Goal: Task Accomplishment & Management: Complete application form

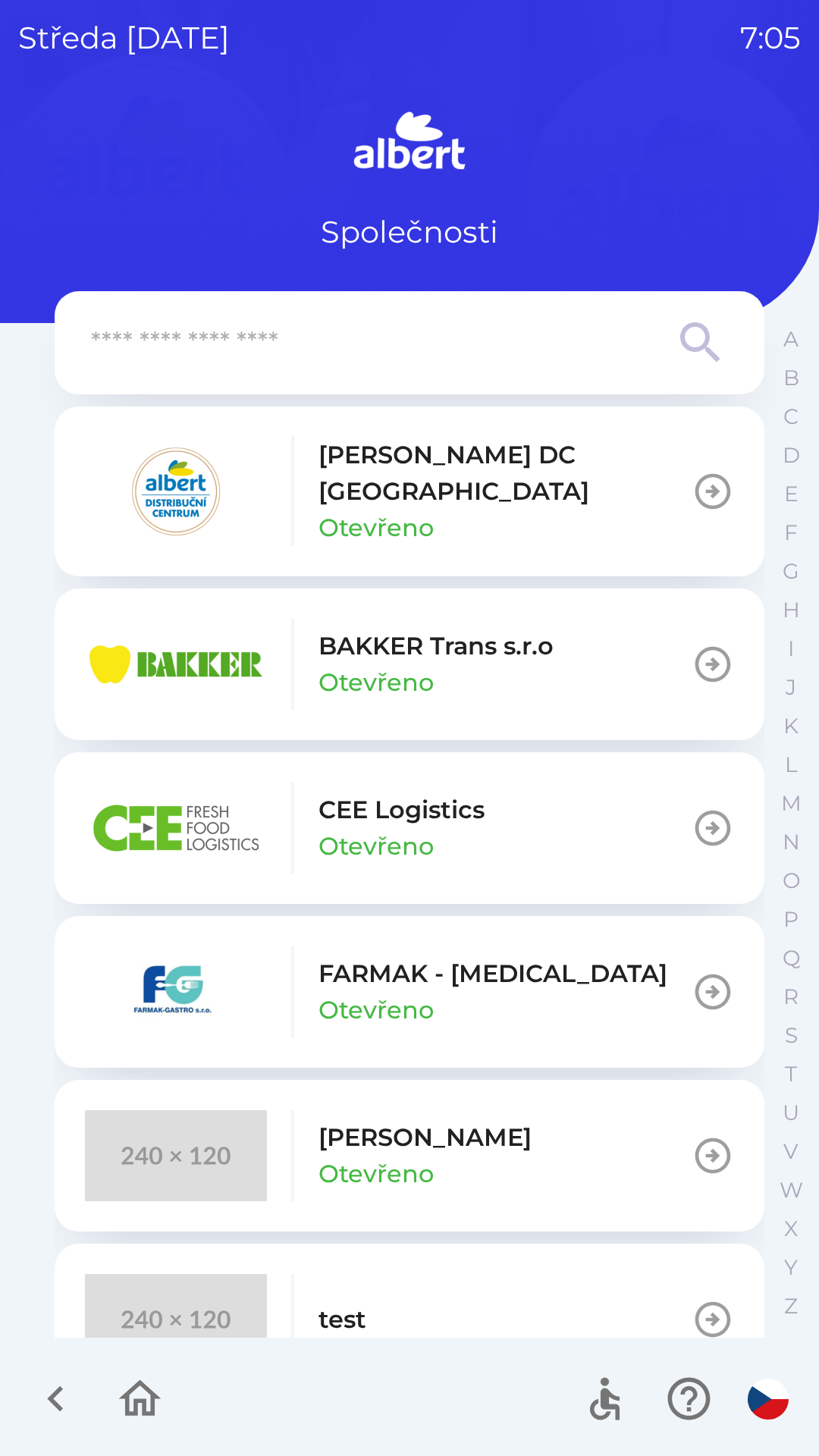
click at [461, 496] on div "[PERSON_NAME] DC [GEOGRAPHIC_DATA] Otevřeno" at bounding box center [505, 492] width 373 height 109
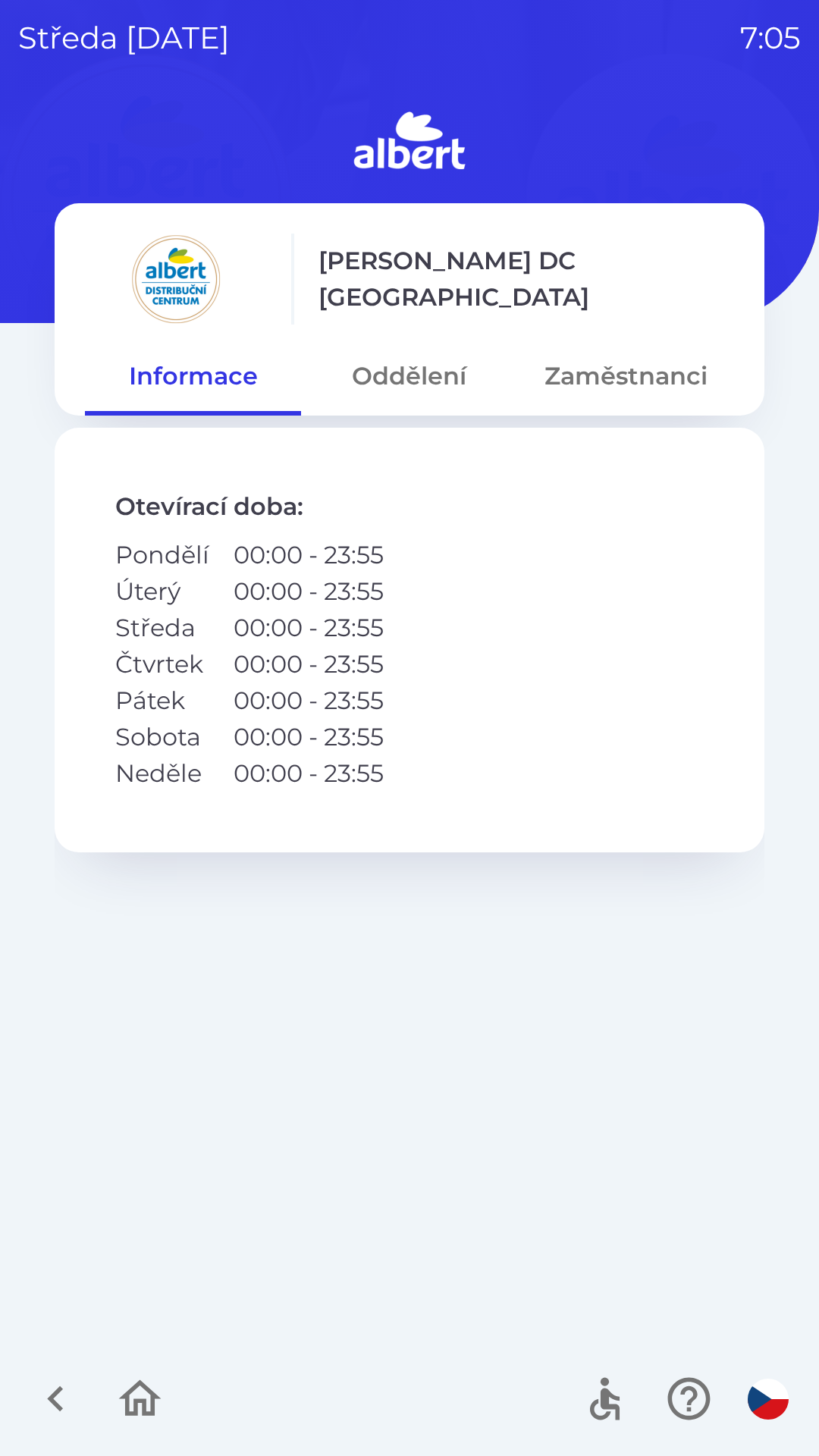
click at [402, 372] on button "Oddělení" at bounding box center [410, 376] width 216 height 55
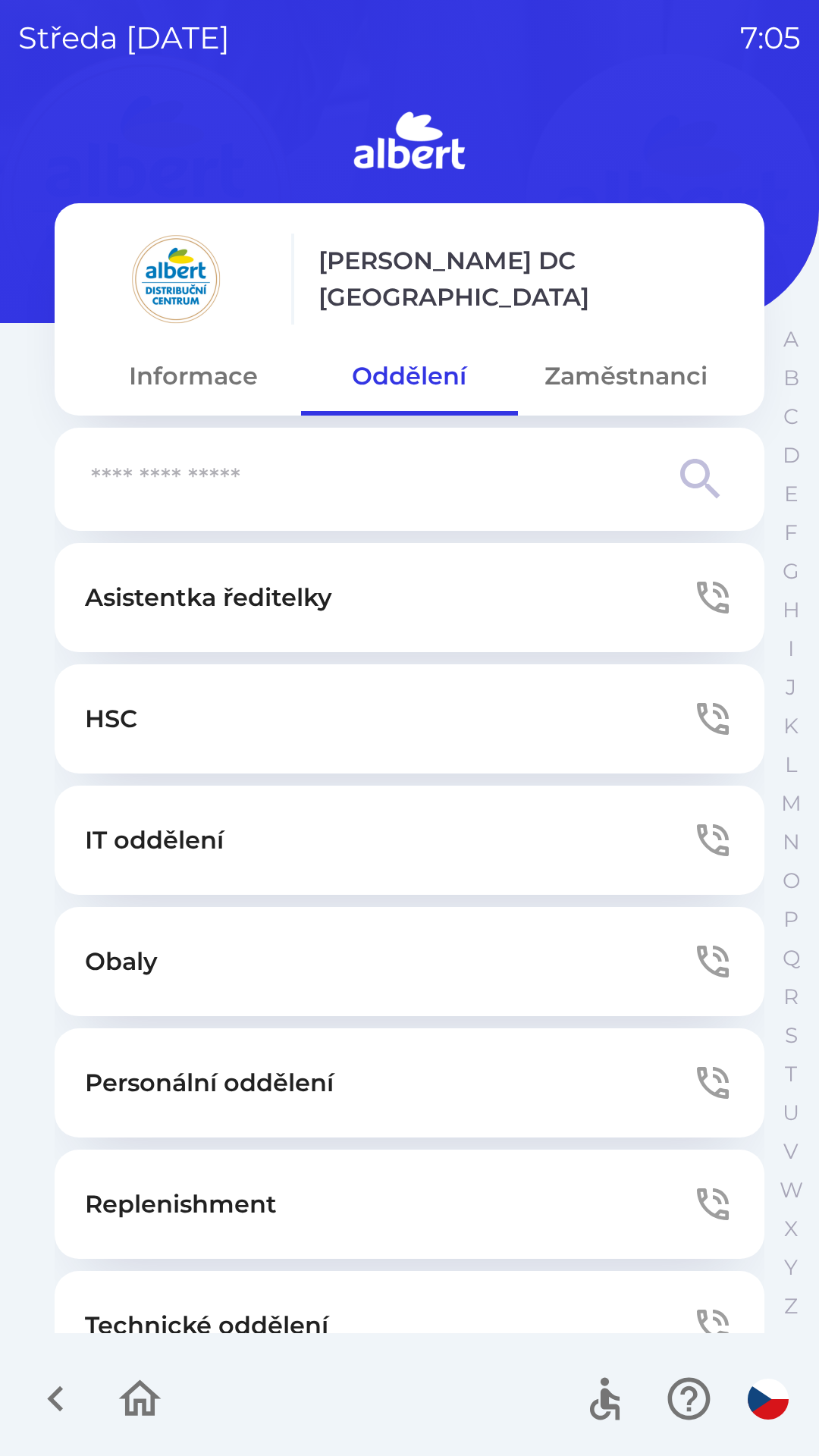
click at [402, 1283] on button "Technické oddělení" at bounding box center [410, 1326] width 710 height 109
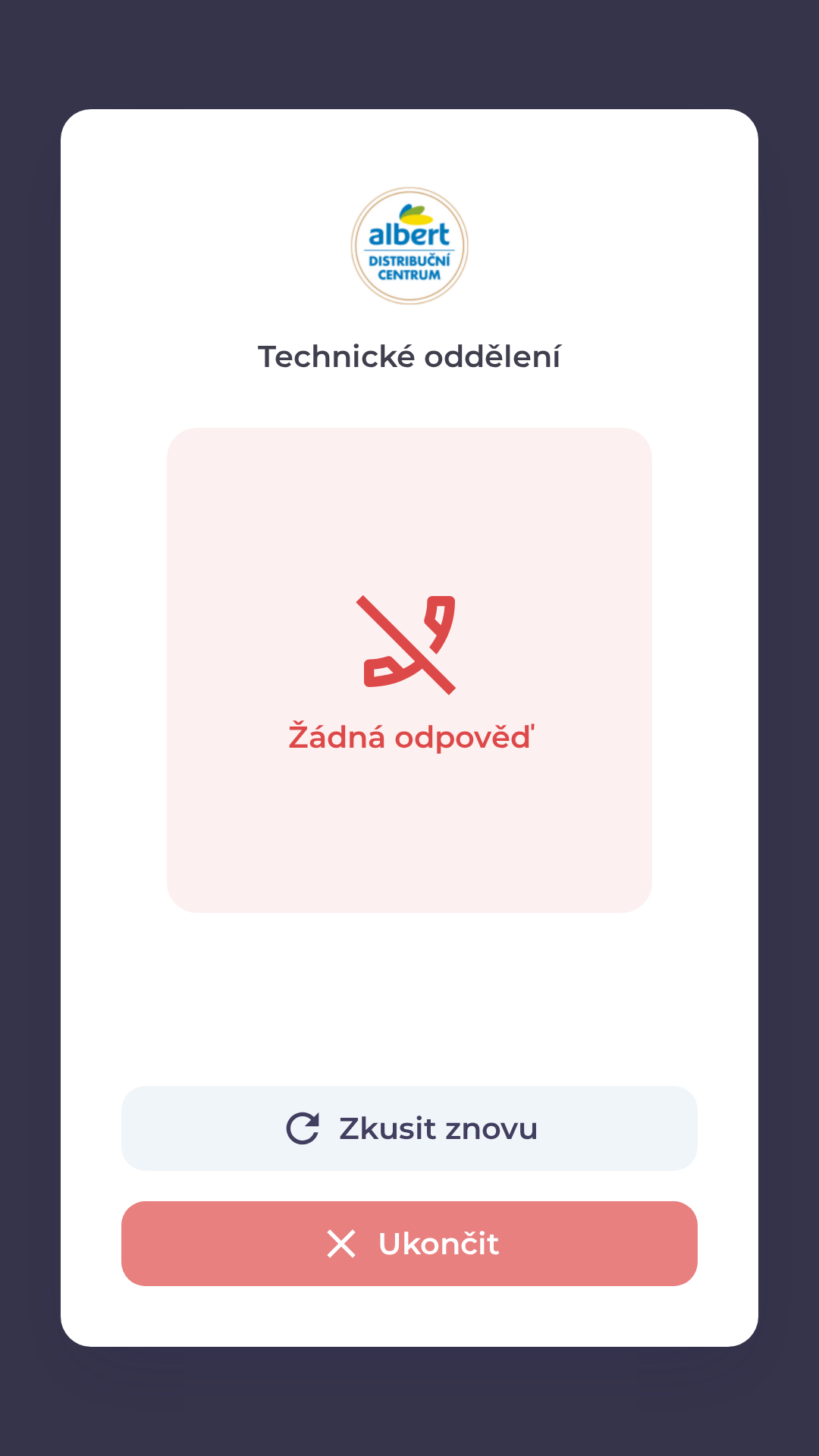
click at [427, 1238] on button "Ukončit" at bounding box center [410, 1243] width 577 height 85
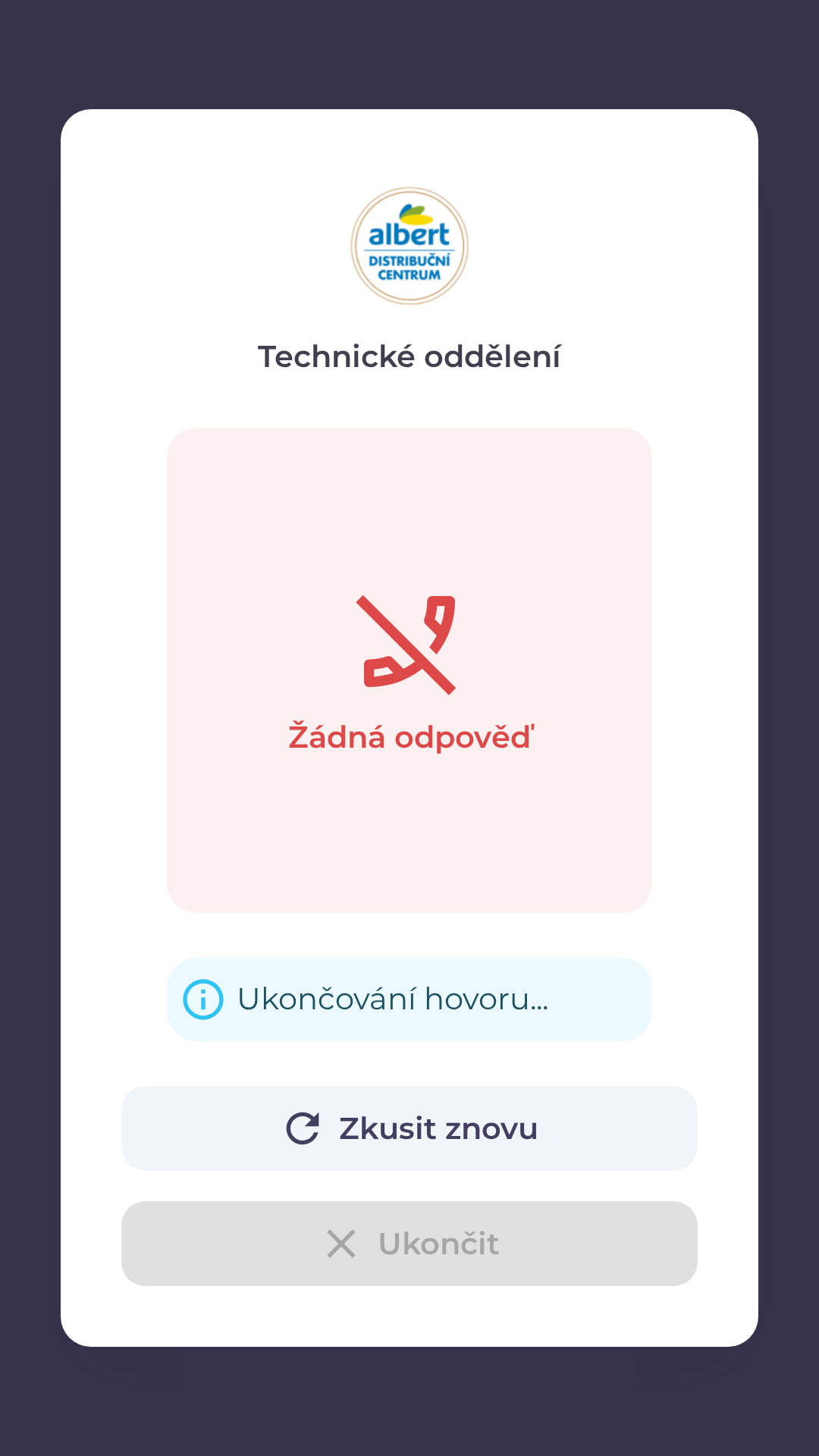
click at [432, 1249] on div "Zkusit znovu Ukončit" at bounding box center [410, 1186] width 577 height 200
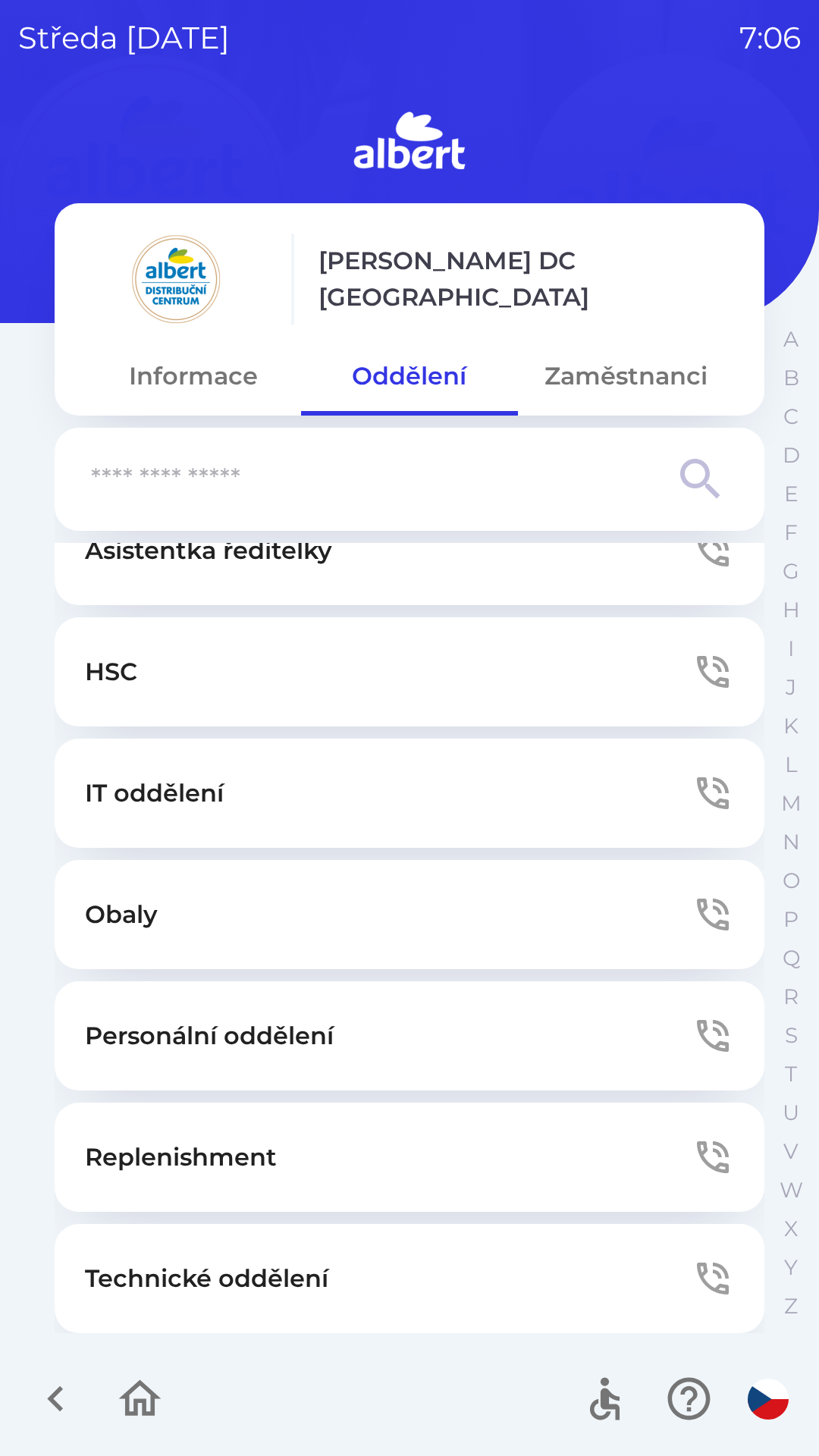
click at [397, 1272] on button "Technické oddělení" at bounding box center [410, 1279] width 710 height 109
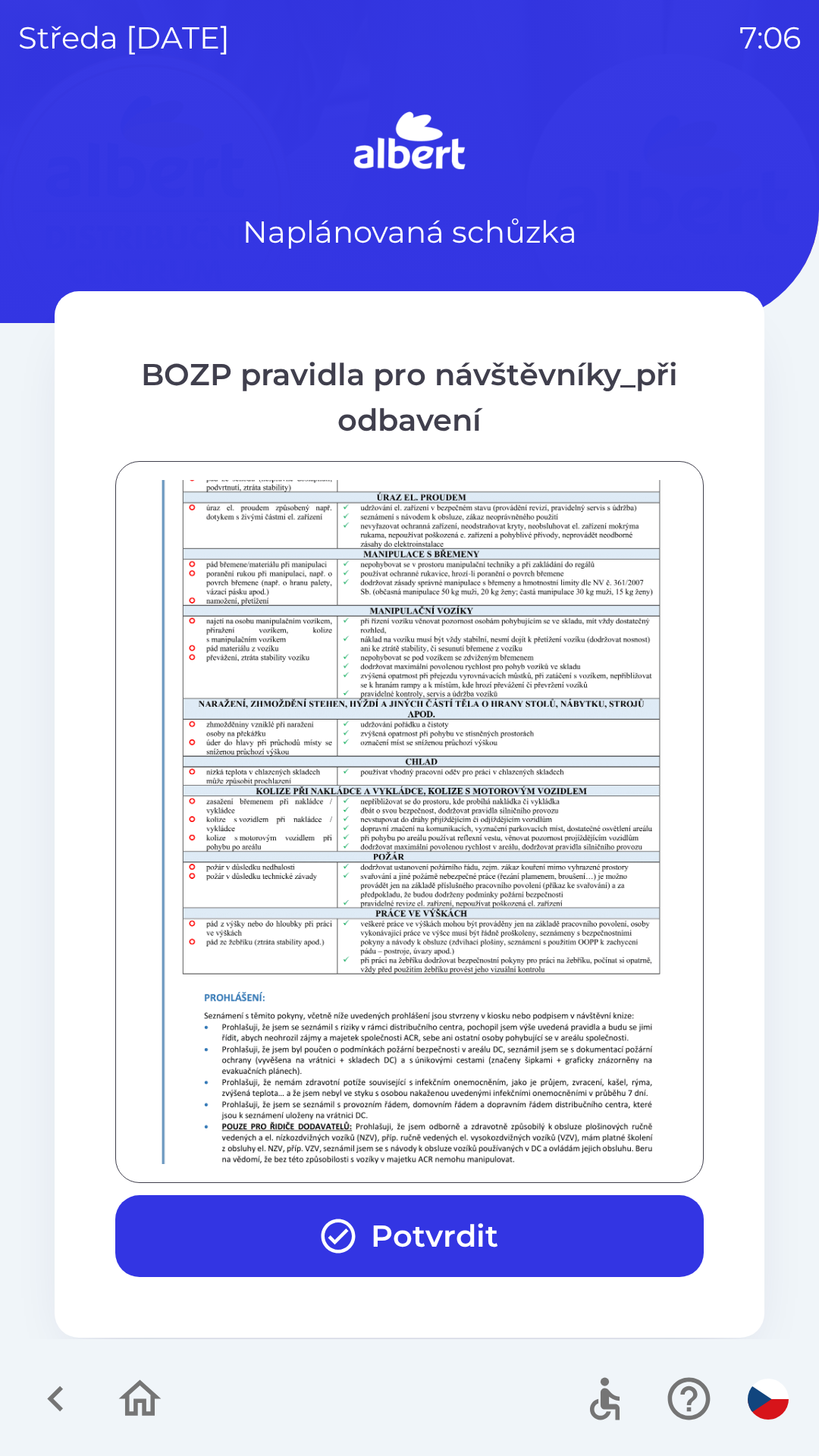
scroll to position [1064, 0]
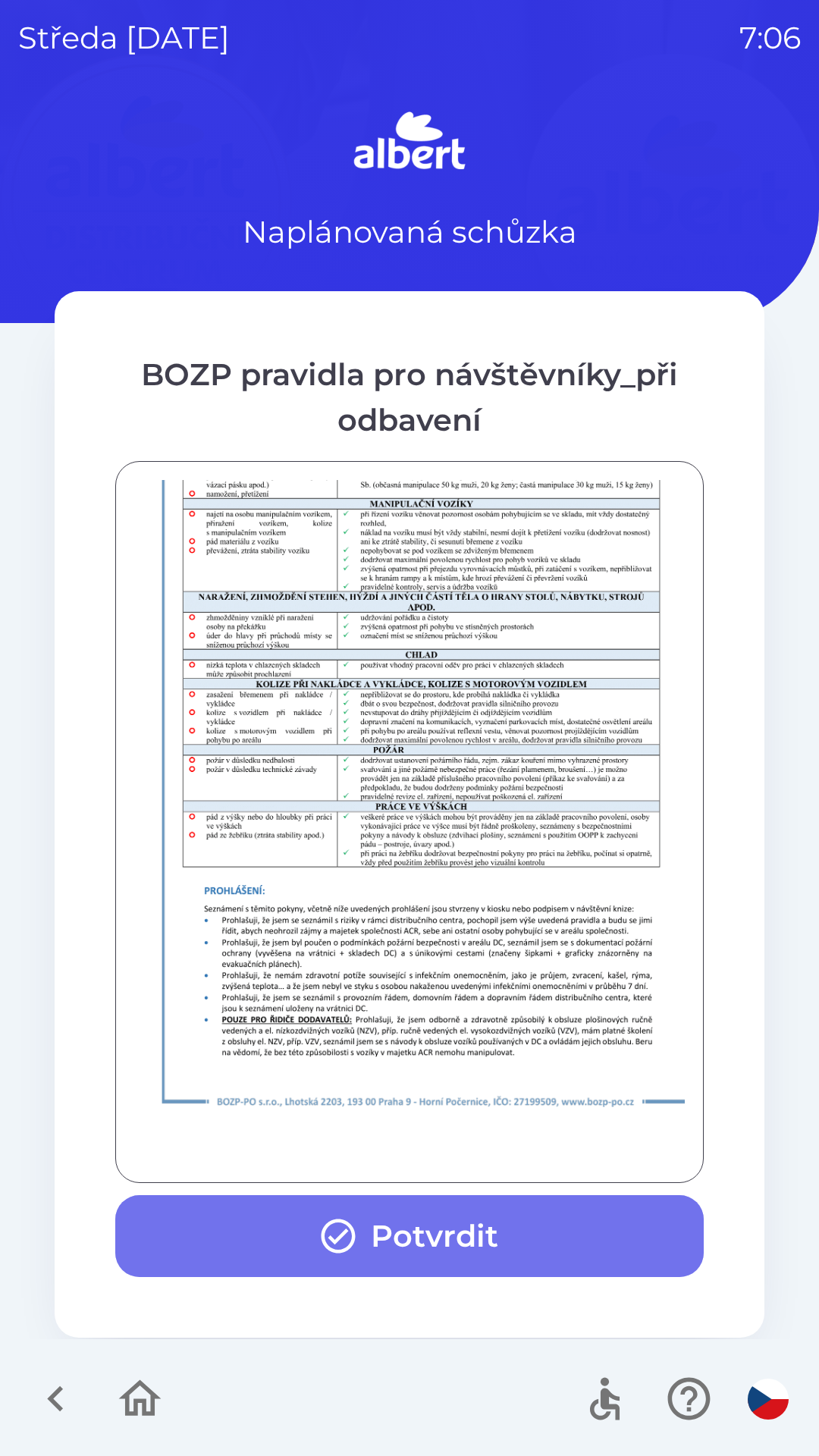
click at [398, 1222] on button "Potvrdit" at bounding box center [410, 1236] width 588 height 82
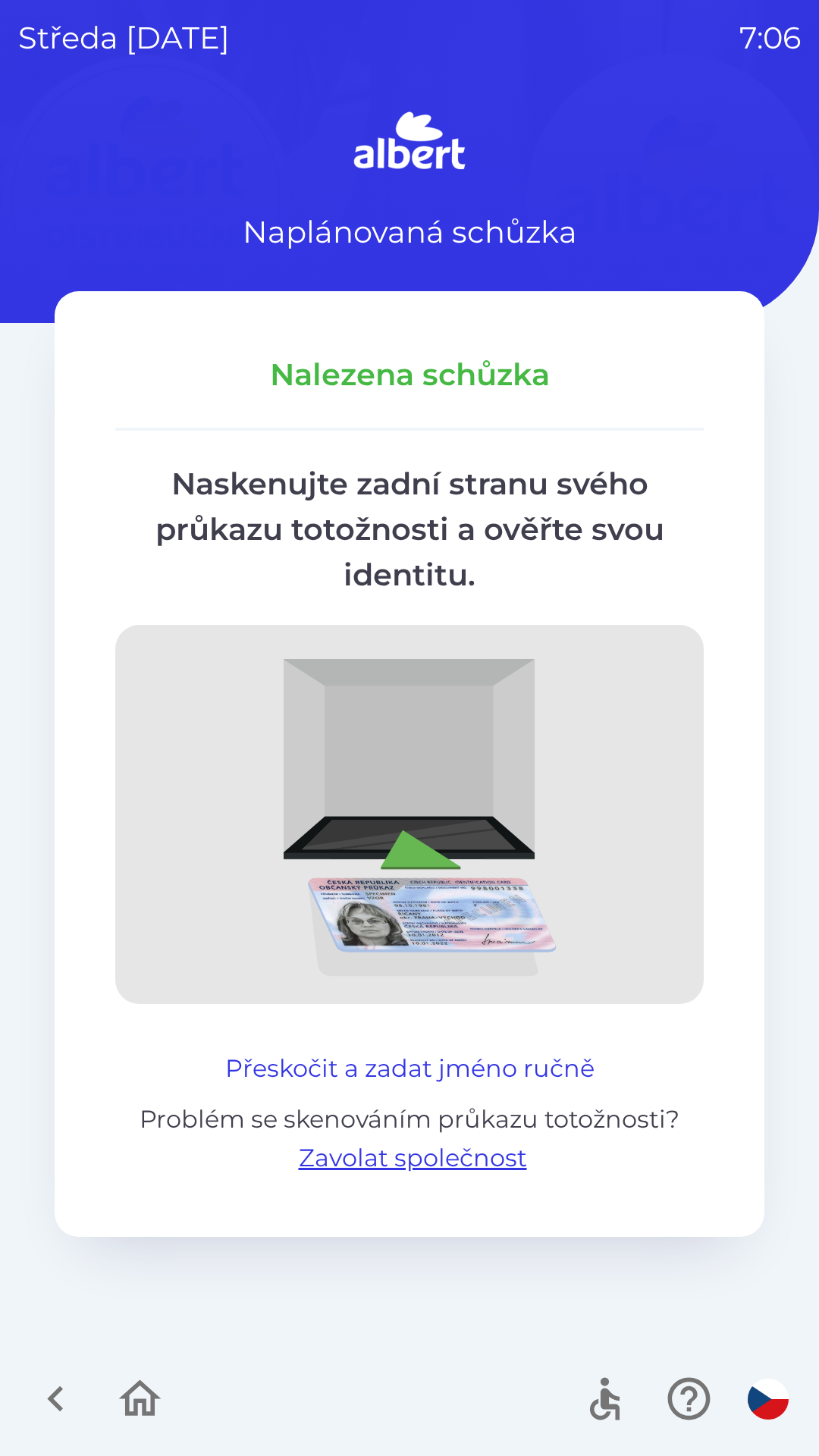
click at [478, 1051] on button "Přeskočit a zadat jméno ručně" at bounding box center [410, 1068] width 382 height 36
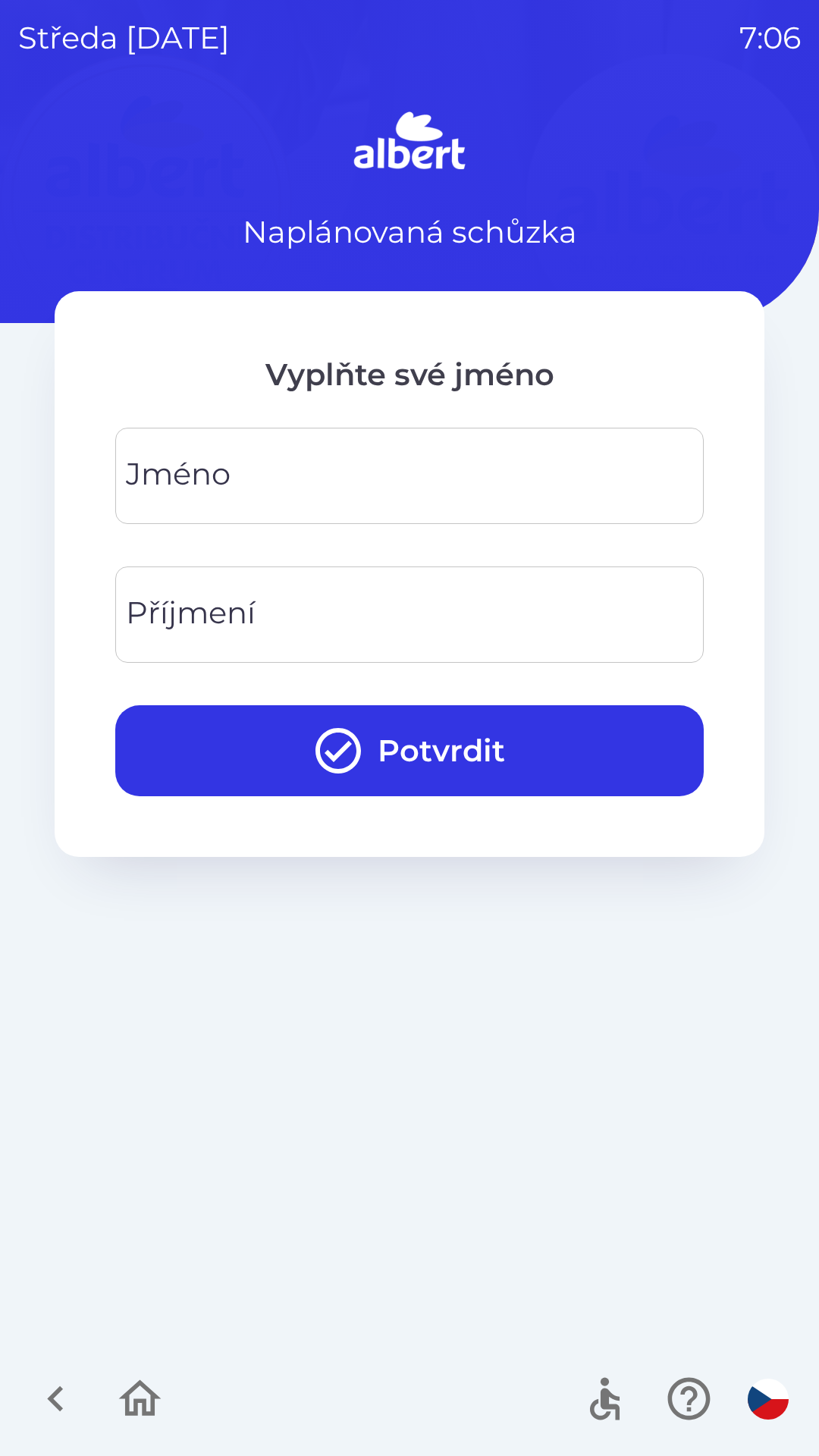
click at [235, 475] on input "Jméno" at bounding box center [410, 476] width 552 height 60
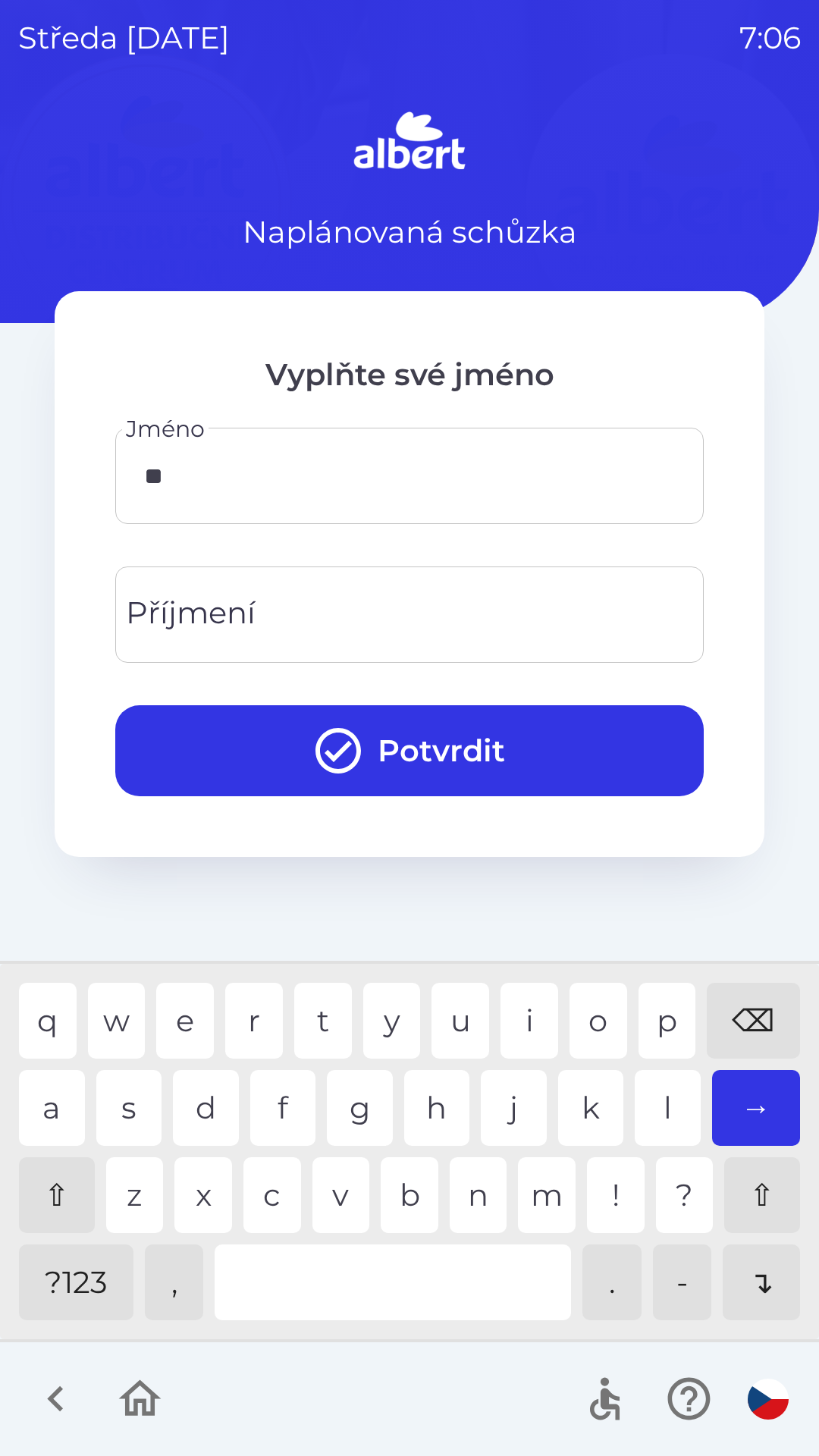
click at [657, 1108] on div "l" at bounding box center [668, 1108] width 66 height 76
click at [387, 1005] on div "y" at bounding box center [392, 1021] width 58 height 76
click at [119, 1111] on div "s" at bounding box center [130, 1108] width 66 height 76
type input "*********"
click at [201, 598] on div "Příjmení Příjmení" at bounding box center [410, 614] width 588 height 96
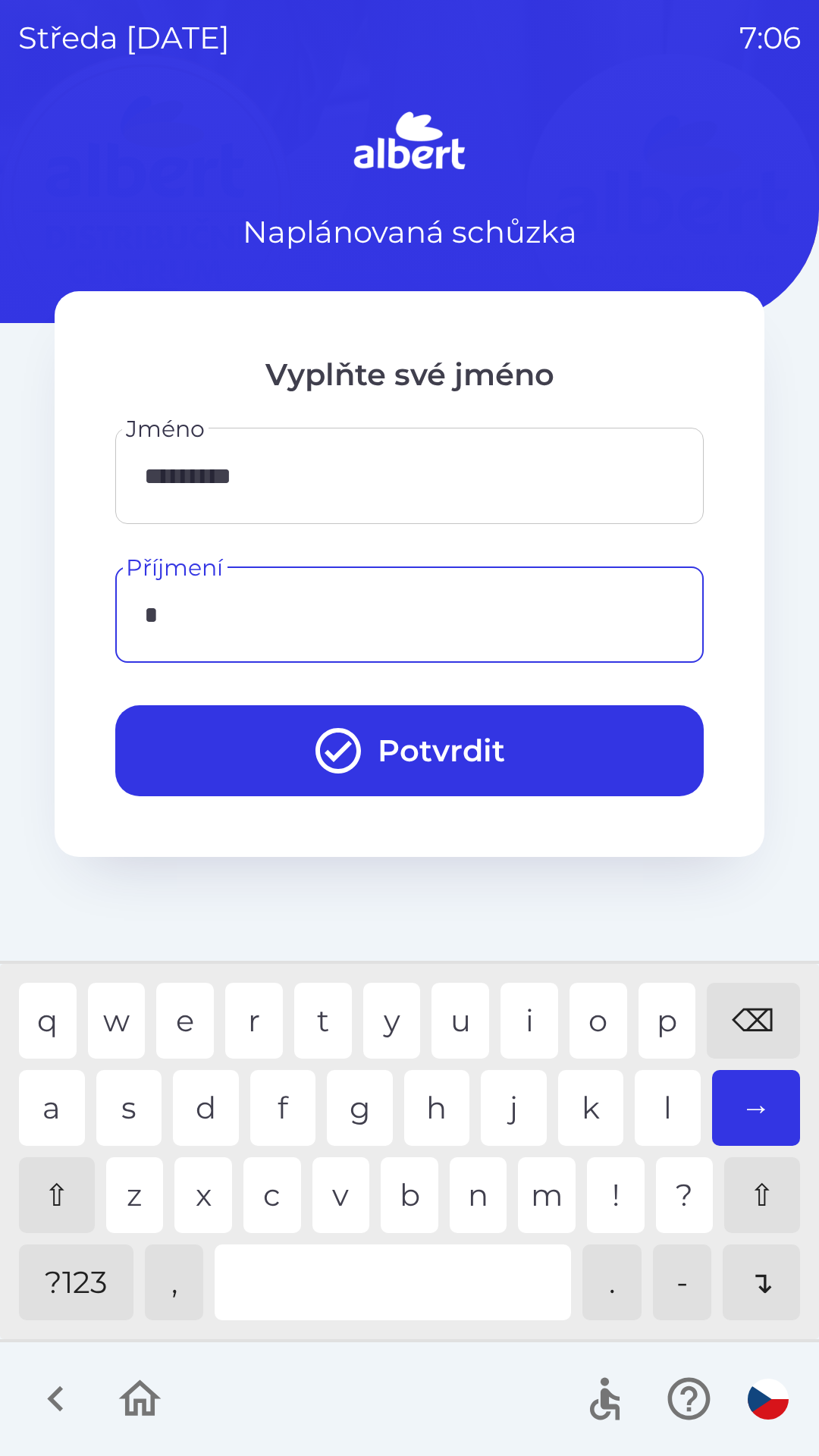
click at [326, 1024] on div "t" at bounding box center [323, 1021] width 58 height 76
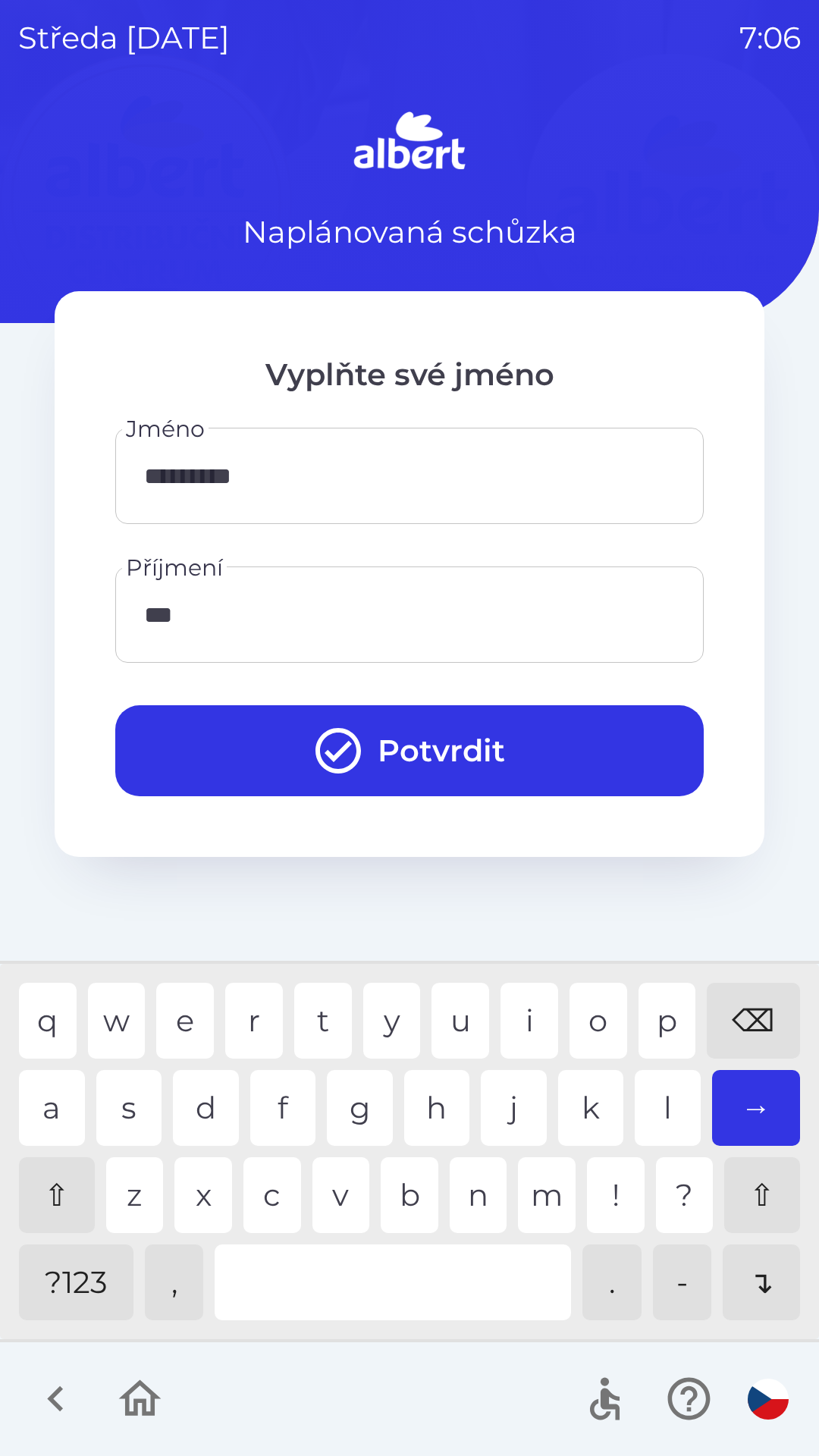
click at [247, 1007] on div "r" at bounding box center [254, 1021] width 58 height 76
type input "******"
click at [211, 725] on button "Potvrdit" at bounding box center [410, 751] width 588 height 91
